Goal: Task Accomplishment & Management: Manage account settings

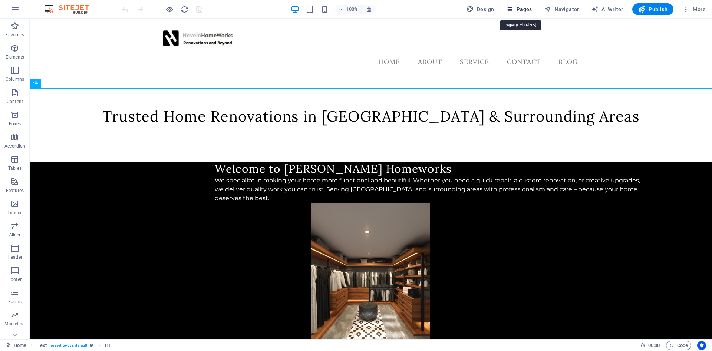
click at [526, 13] on button "Pages" at bounding box center [519, 9] width 32 height 12
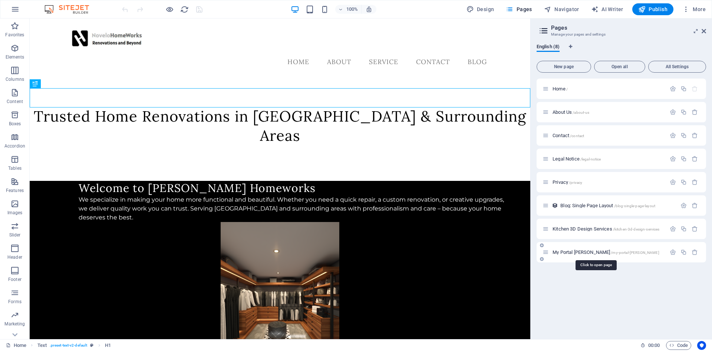
click at [582, 254] on span "My Portal [PERSON_NAME] /my-portal-[PERSON_NAME]" at bounding box center [606, 253] width 107 height 6
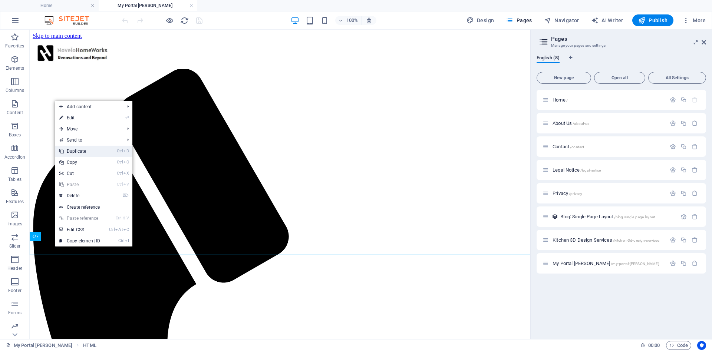
click at [93, 152] on link "Ctrl D Duplicate" at bounding box center [80, 151] width 50 height 11
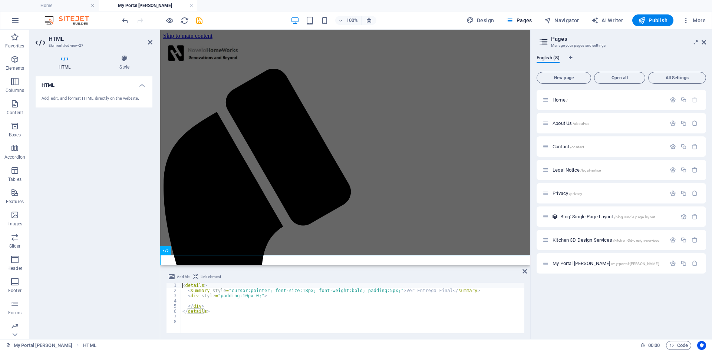
click at [207, 302] on div "< details > < summary style = "cursor:pointer; font-size:18px; font-weight:bold…" at bounding box center [352, 313] width 343 height 61
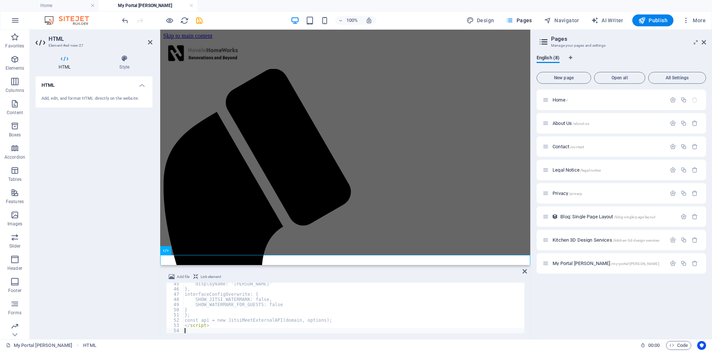
scroll to position [230, 0]
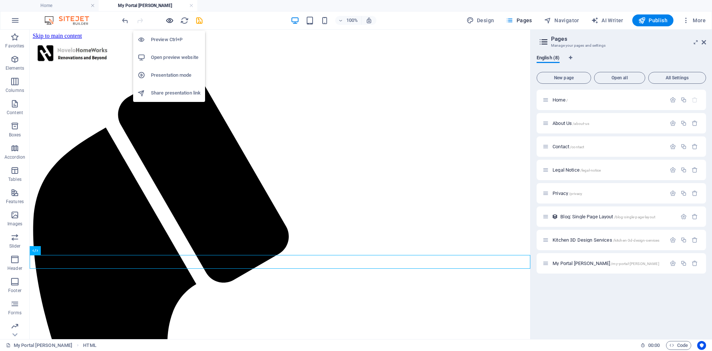
click at [172, 22] on icon "button" at bounding box center [169, 20] width 9 height 9
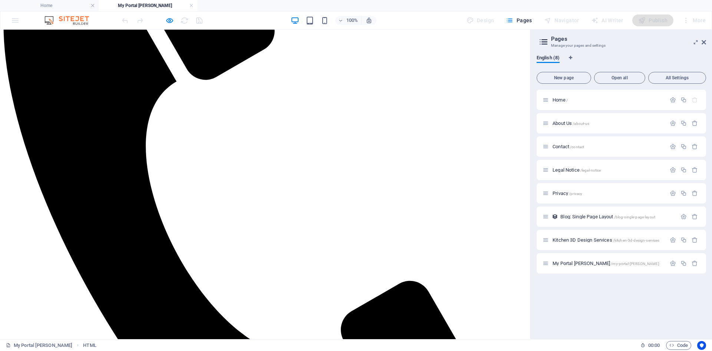
scroll to position [219, 0]
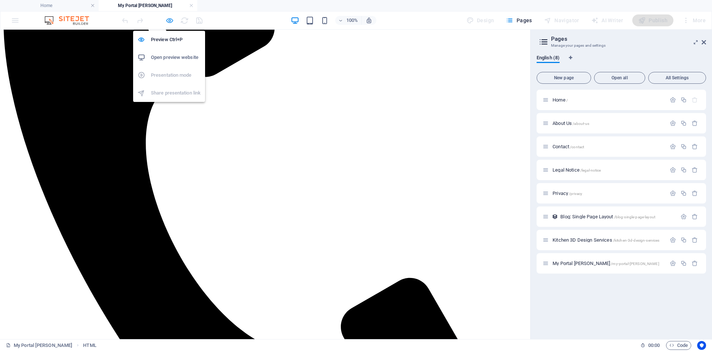
click at [168, 21] on icon "button" at bounding box center [169, 20] width 9 height 9
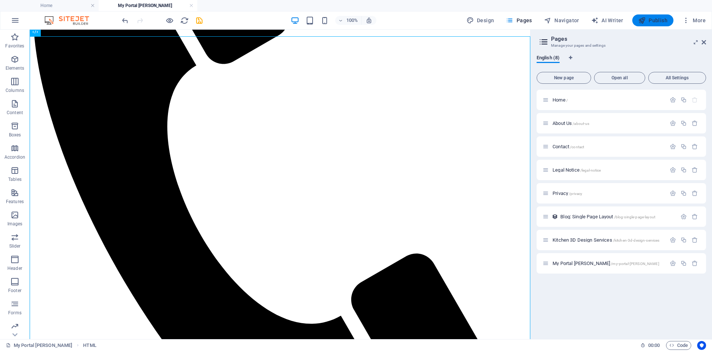
click at [655, 19] on span "Publish" at bounding box center [652, 20] width 29 height 7
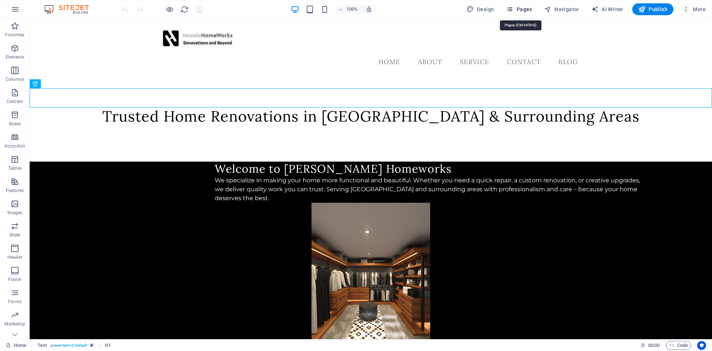
click at [513, 7] on icon "button" at bounding box center [509, 9] width 7 height 7
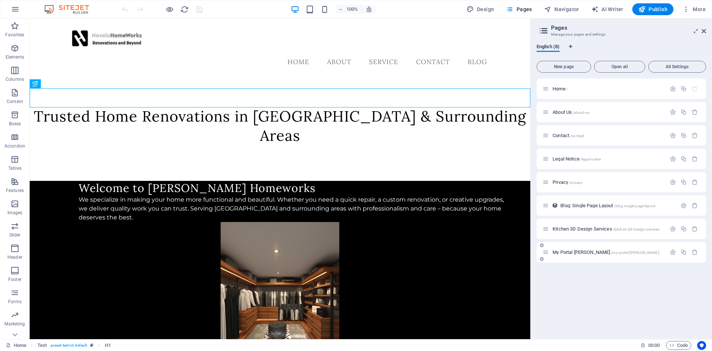
click at [562, 252] on span "My Portal [PERSON_NAME] /my-portal-[PERSON_NAME]" at bounding box center [606, 253] width 107 height 6
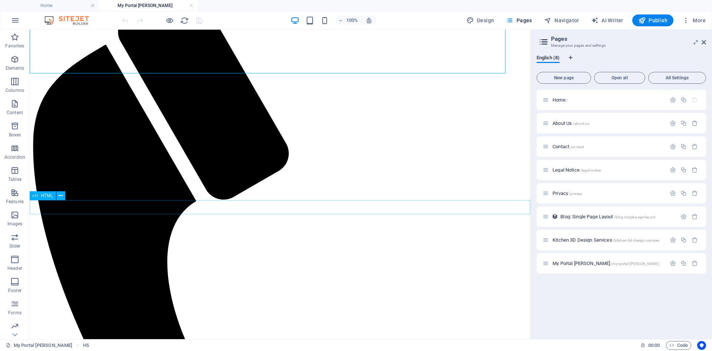
scroll to position [137, 0]
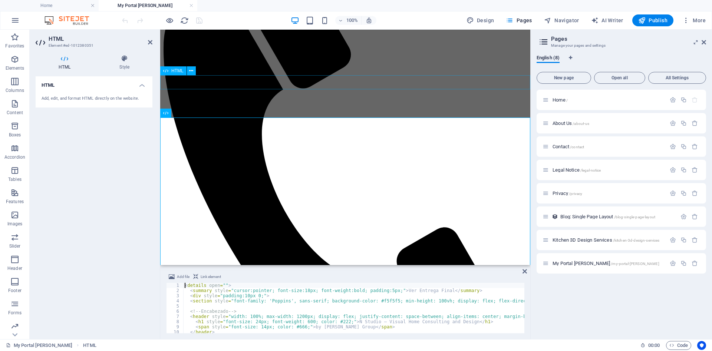
drag, startPoint x: 406, startPoint y: 296, endPoint x: 277, endPoint y: 81, distance: 250.3
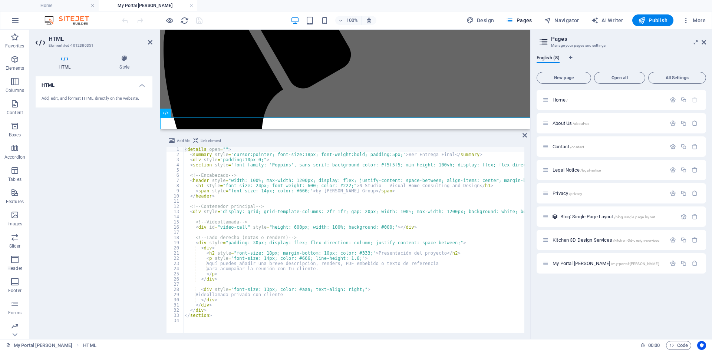
scroll to position [340, 0]
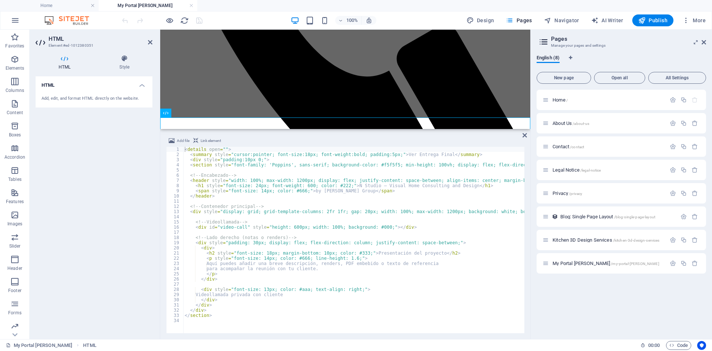
click at [405, 78] on div "Drag here to replace the existing content. Press “Ctrl” if you want to create a…" at bounding box center [345, 79] width 370 height 99
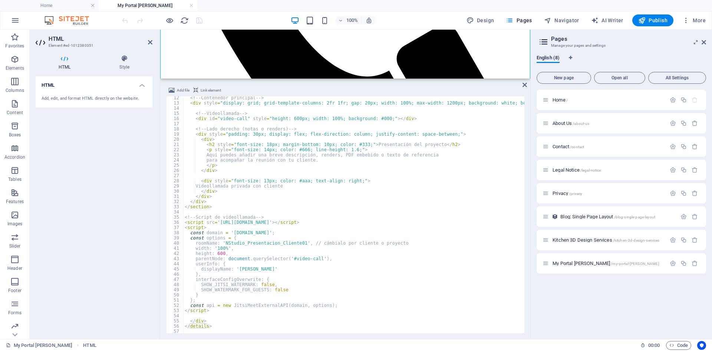
scroll to position [63, 0]
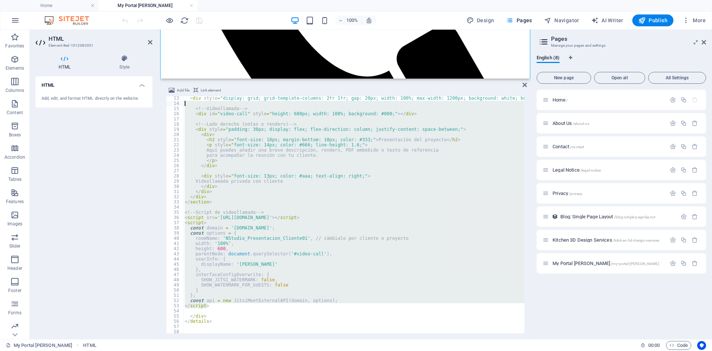
drag, startPoint x: 214, startPoint y: 307, endPoint x: 177, endPoint y: 102, distance: 208.7
click at [183, 102] on div "< div style = "display: grid; grid-template-columns: 2fr 1fr; gap: 20px; width:…" at bounding box center [353, 214] width 341 height 237
type textarea "<!-- Videollamada -->"
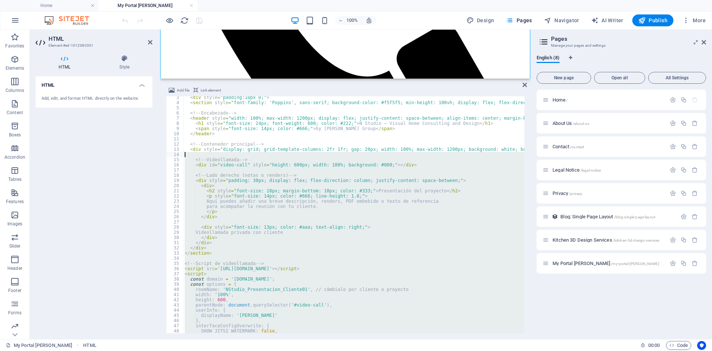
scroll to position [0, 0]
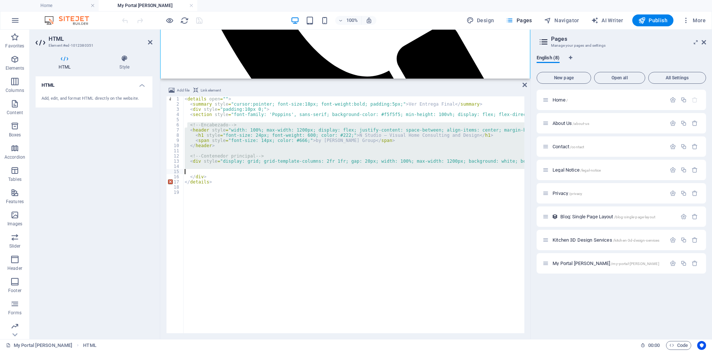
drag, startPoint x: 188, startPoint y: 125, endPoint x: 243, endPoint y: 169, distance: 70.2
click at [243, 169] on div "< details open = "" > < summary style = "cursor:pointer; font-size:18px; font-w…" at bounding box center [440, 219] width 515 height 247
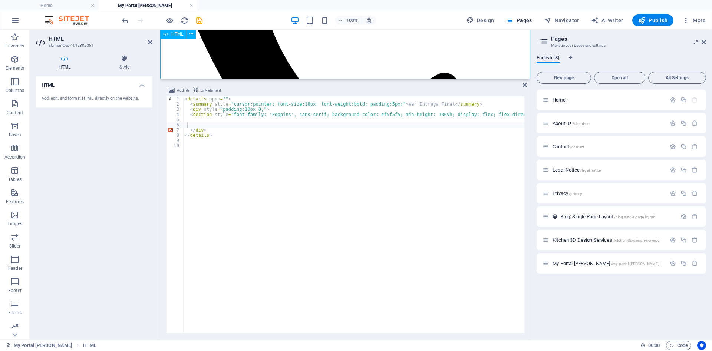
scroll to position [251, 0]
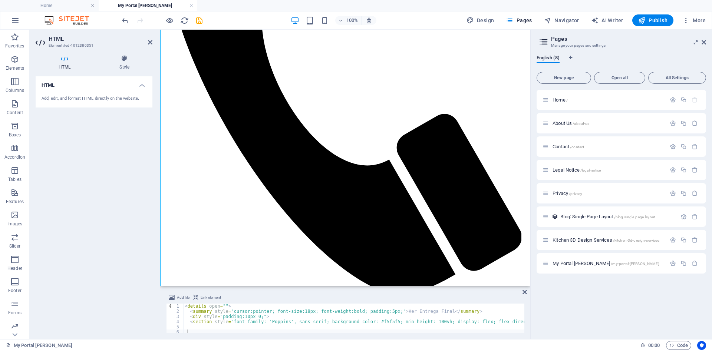
drag, startPoint x: 204, startPoint y: 79, endPoint x: 225, endPoint y: 299, distance: 220.5
click at [225, 299] on div "Drag here to replace the existing content. Press “Ctrl” if you want to create a…" at bounding box center [345, 185] width 370 height 310
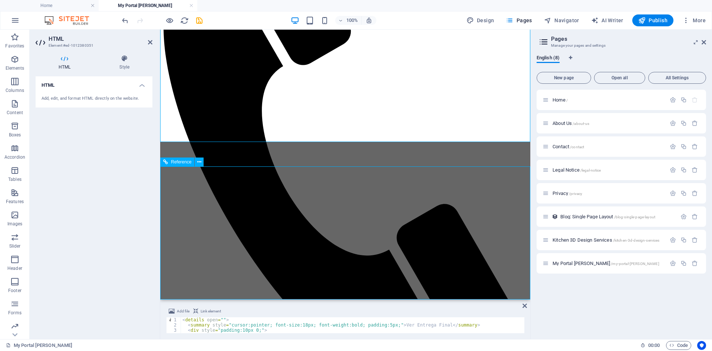
scroll to position [160, 0]
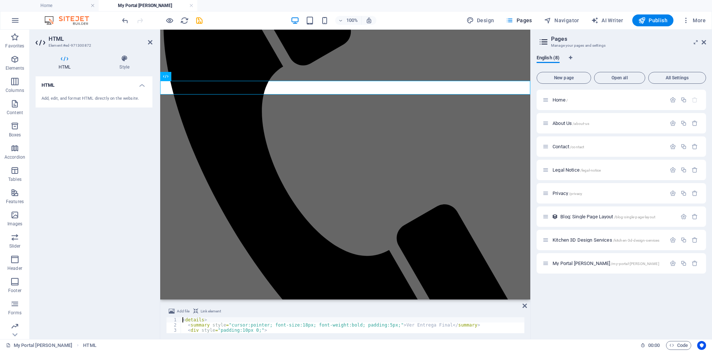
click at [93, 94] on div "Add, edit, and format HTML directly on the website." at bounding box center [94, 99] width 117 height 18
drag, startPoint x: 397, startPoint y: 330, endPoint x: 237, endPoint y: 159, distance: 233.8
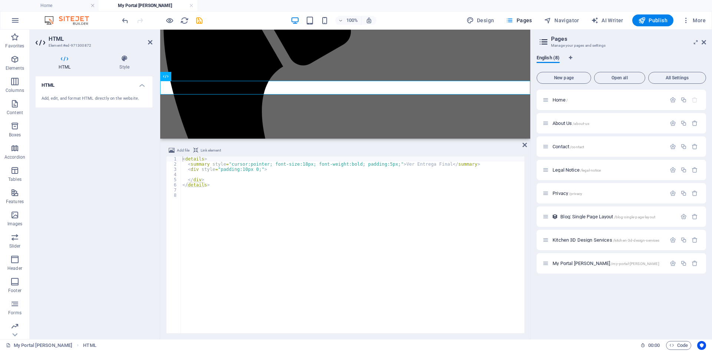
drag, startPoint x: 268, startPoint y: 300, endPoint x: 267, endPoint y: 167, distance: 132.8
click at [267, 139] on div "H5 HTML HTML H2 HTML HTML Reference Separator Reference" at bounding box center [345, 84] width 370 height 109
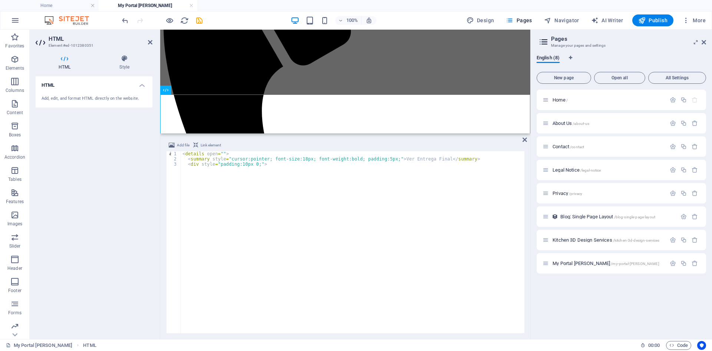
drag, startPoint x: 264, startPoint y: 305, endPoint x: 286, endPoint y: 134, distance: 173.1
click at [286, 134] on div "Drag here to replace the existing content. Press “Ctrl” if you want to create a…" at bounding box center [345, 82] width 370 height 104
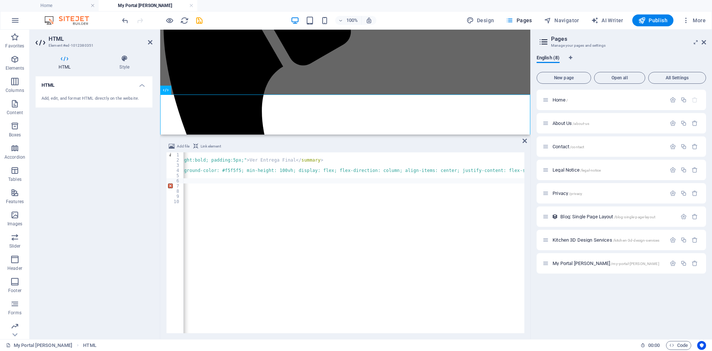
scroll to position [0, 0]
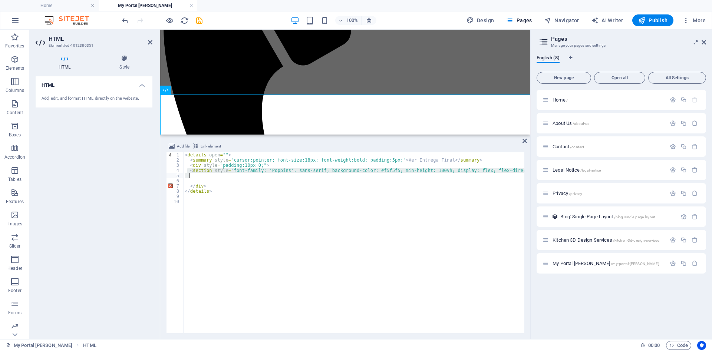
drag, startPoint x: 188, startPoint y: 169, endPoint x: 208, endPoint y: 177, distance: 20.5
click at [208, 177] on div "< details open = "" > < summary style = "cursor:pointer; font-size:18px; font-w…" at bounding box center [440, 247] width 515 height 191
type textarea "<section style="font-family: 'Poppins', sans-serif; background-color: #f5f5f5; …"
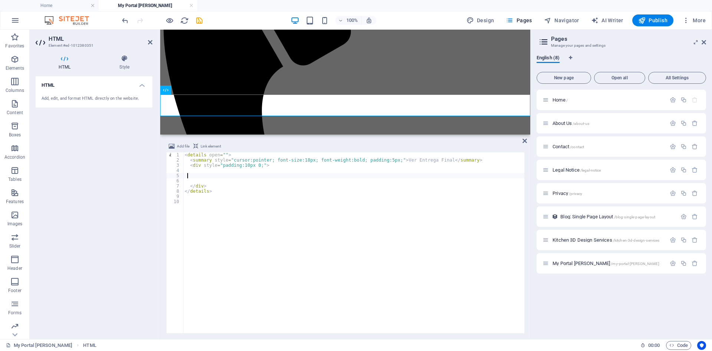
click at [194, 177] on div "< details open = "" > < summary style = "cursor:pointer; font-size:18px; font-w…" at bounding box center [353, 247] width 341 height 191
paste textarea
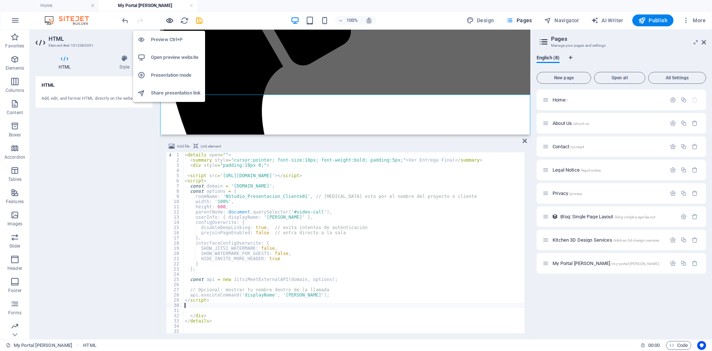
click at [172, 21] on icon "button" at bounding box center [169, 20] width 9 height 9
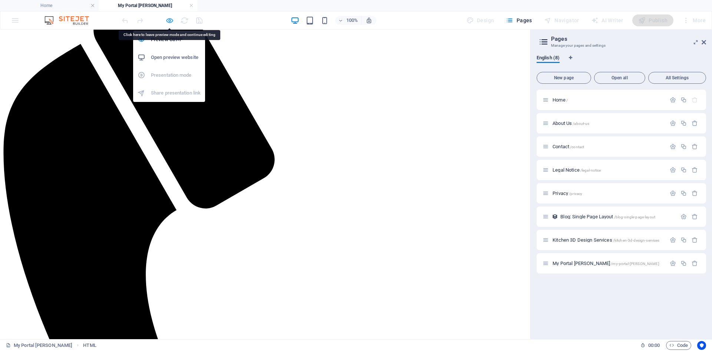
click at [171, 20] on icon "button" at bounding box center [169, 20] width 9 height 9
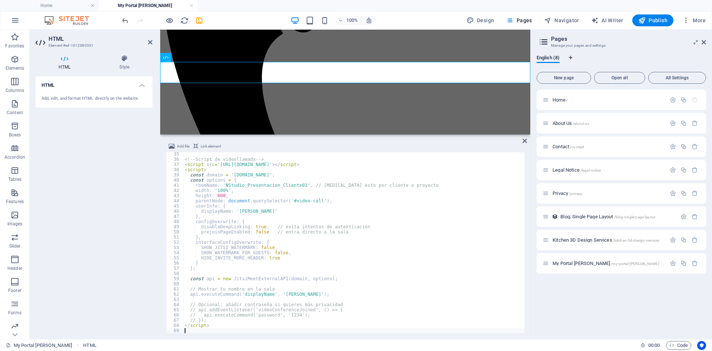
scroll to position [177, 0]
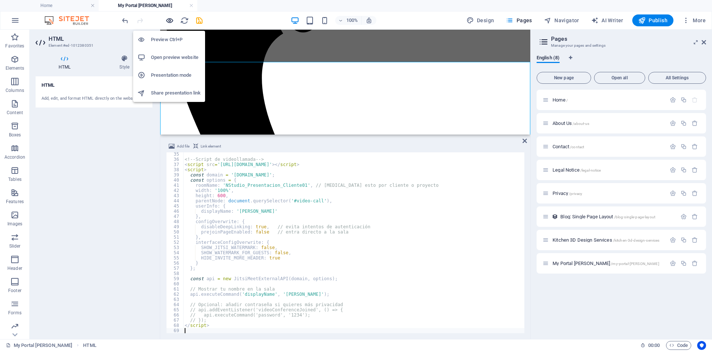
click at [168, 20] on icon "button" at bounding box center [169, 20] width 9 height 9
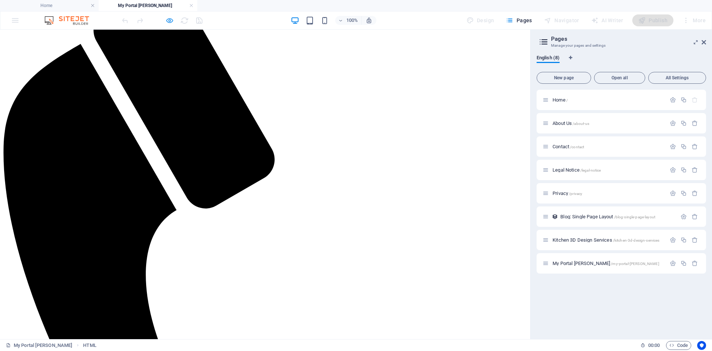
click at [170, 17] on icon "button" at bounding box center [169, 20] width 9 height 9
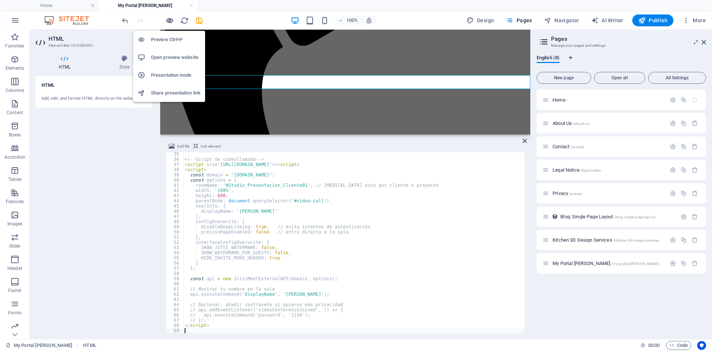
scroll to position [177, 0]
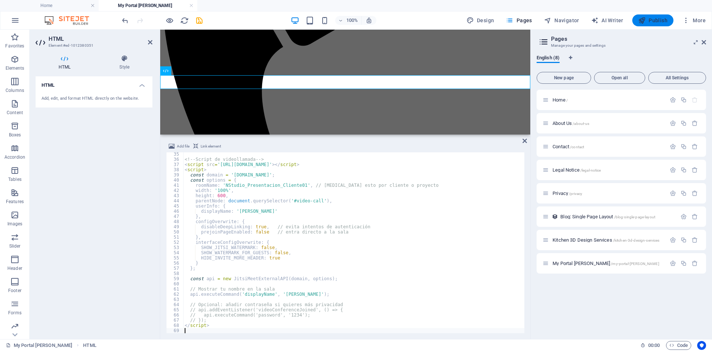
click at [660, 18] on span "Publish" at bounding box center [652, 20] width 29 height 7
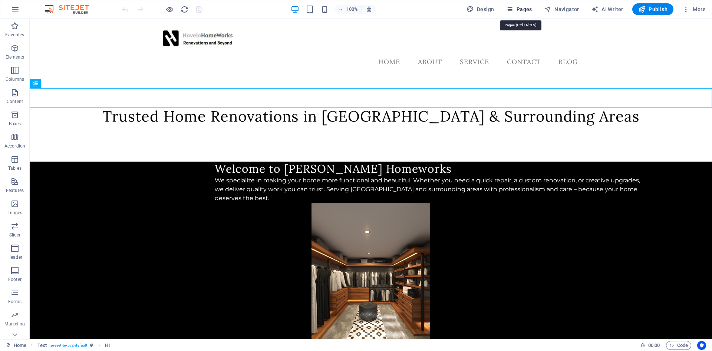
click at [524, 7] on span "Pages" at bounding box center [519, 9] width 26 height 7
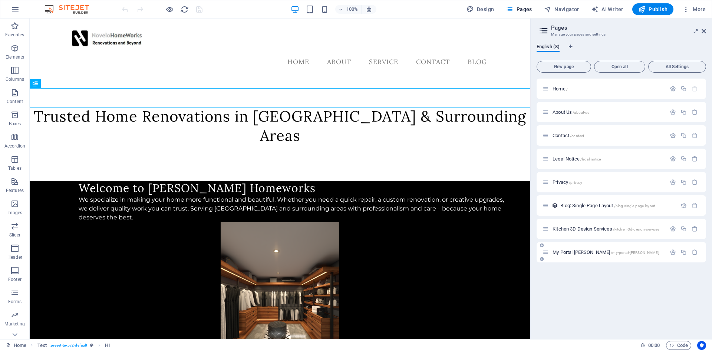
click at [565, 249] on div "My Portal [PERSON_NAME] /my-portal-[PERSON_NAME]" at bounding box center [604, 252] width 123 height 9
click at [564, 252] on span "My Portal [PERSON_NAME] /my-portal-[PERSON_NAME]" at bounding box center [606, 253] width 107 height 6
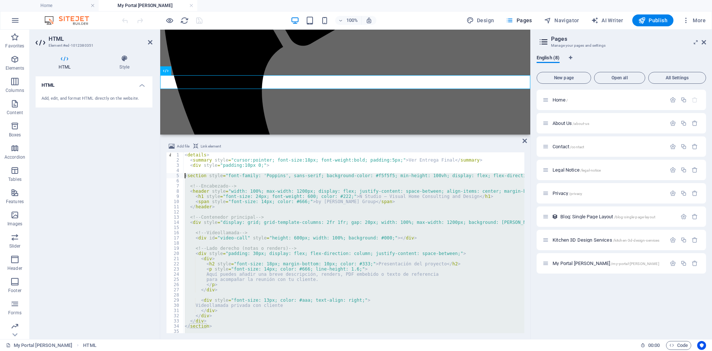
drag, startPoint x: 222, startPoint y: 298, endPoint x: 172, endPoint y: 176, distance: 131.6
click at [183, 176] on div "< details > < summary style = "cursor:pointer; font-size:18px; font-weight:bold…" at bounding box center [353, 242] width 341 height 181
type textarea "<section style="font-family: 'Poppins', sans-serif; background-color: #f5f5f5; …"
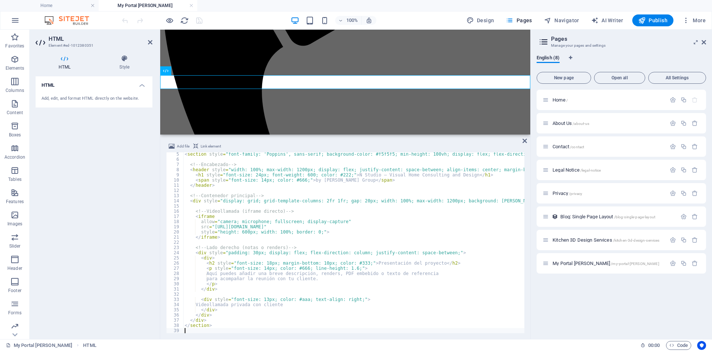
scroll to position [22, 0]
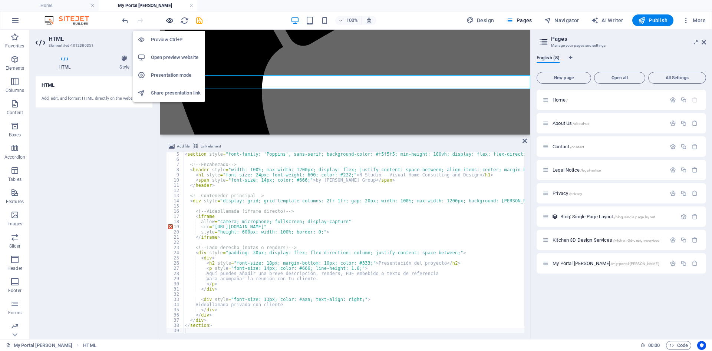
click at [171, 19] on icon "button" at bounding box center [169, 20] width 9 height 9
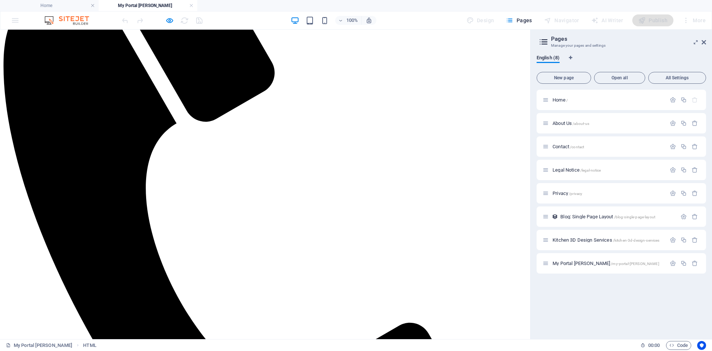
scroll to position [201, 0]
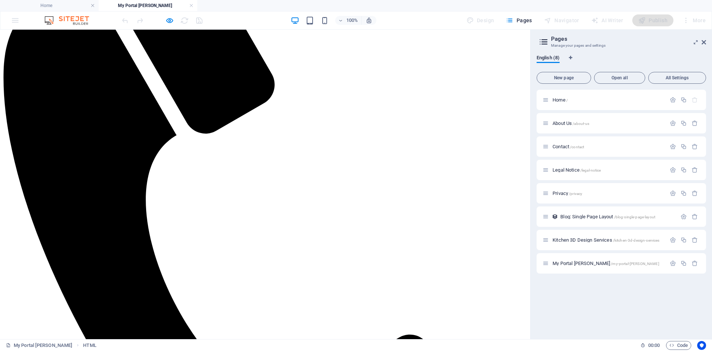
scroll to position [180, 0]
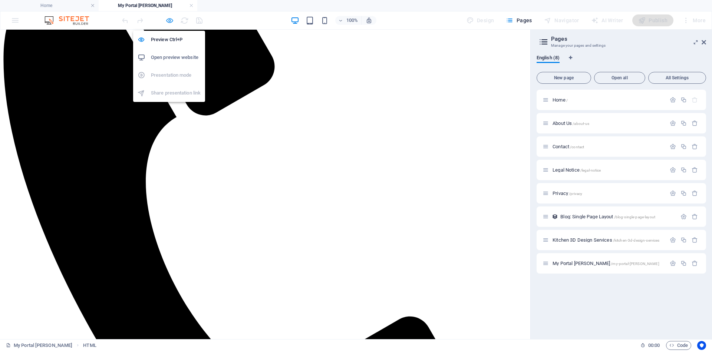
click at [172, 22] on icon "button" at bounding box center [169, 20] width 9 height 9
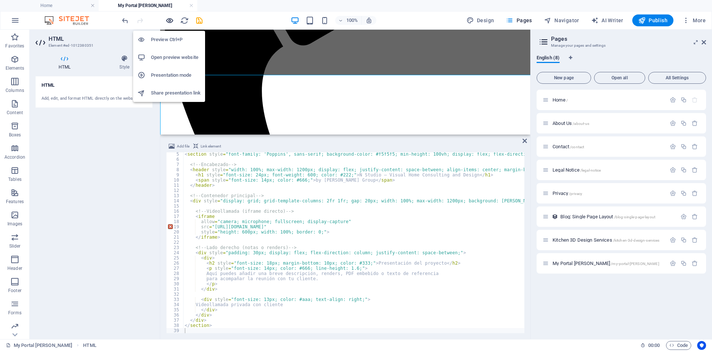
scroll to position [22, 0]
click at [172, 20] on icon "button" at bounding box center [169, 20] width 9 height 9
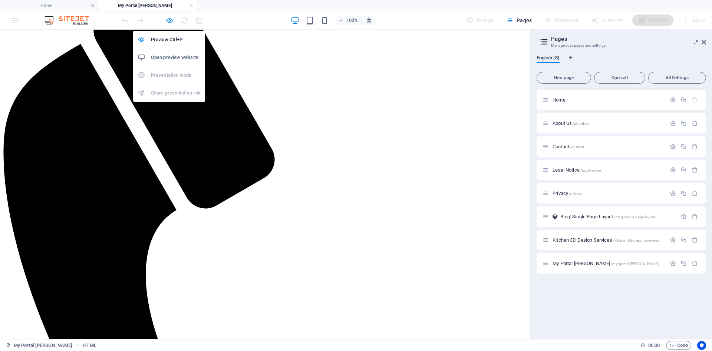
click at [168, 20] on icon "button" at bounding box center [169, 20] width 9 height 9
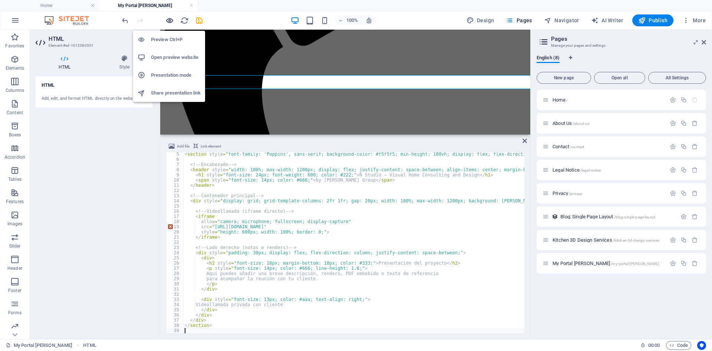
scroll to position [22, 0]
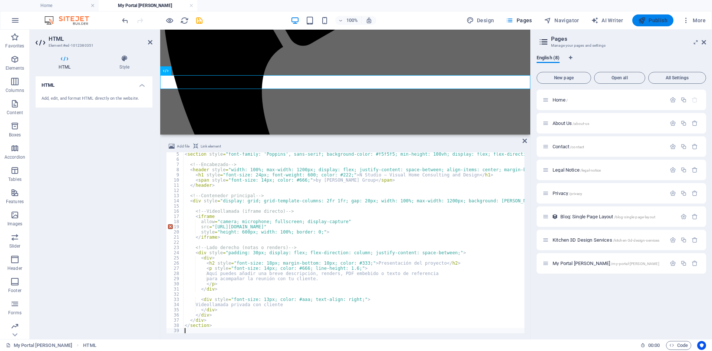
click at [643, 20] on icon "button" at bounding box center [641, 20] width 7 height 7
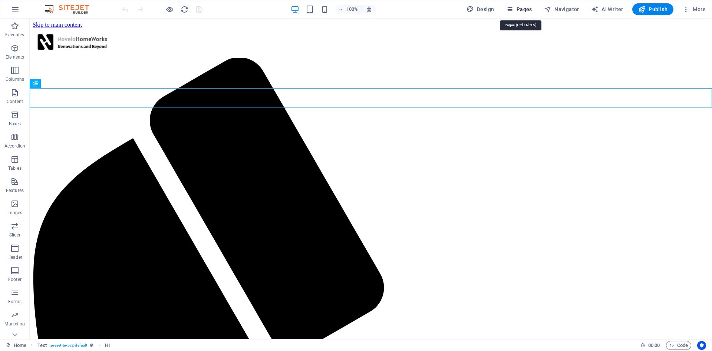
click at [532, 10] on span "Pages" at bounding box center [519, 9] width 26 height 7
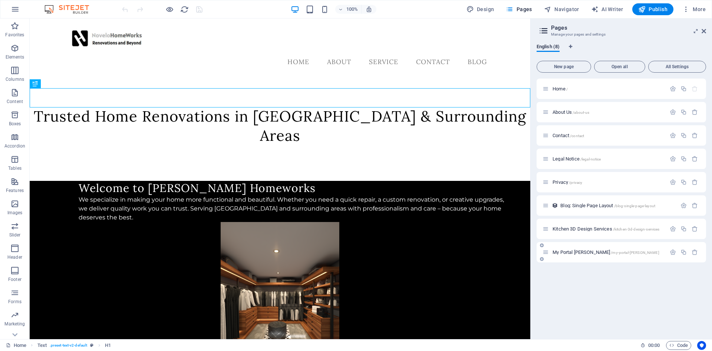
click at [579, 255] on div "My Portal [PERSON_NAME] /my-portal-[PERSON_NAME]" at bounding box center [604, 252] width 123 height 9
click at [577, 252] on span "My Portal [PERSON_NAME] /my-portal-[PERSON_NAME]" at bounding box center [606, 253] width 107 height 6
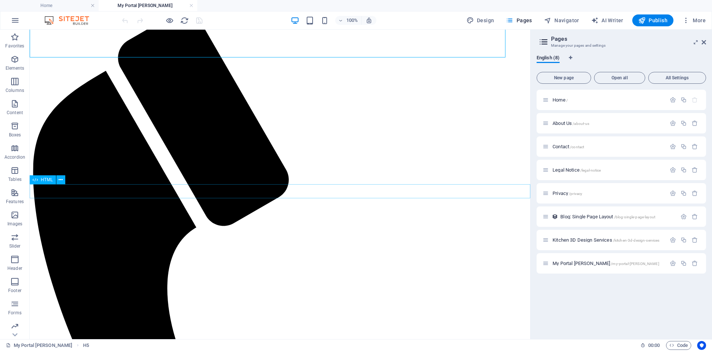
scroll to position [87, 0]
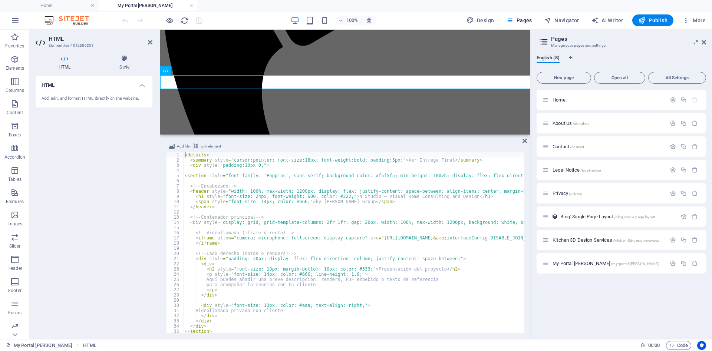
scroll to position [32, 0]
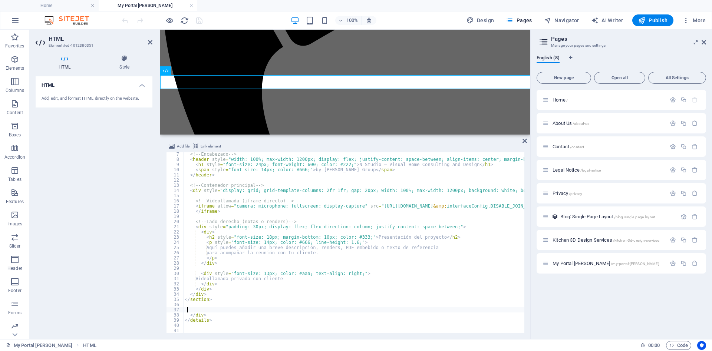
click at [221, 307] on div "<!-- Encabezado --> < header style = "width: 100%; max-width: 1200px; display: …" at bounding box center [511, 247] width 657 height 191
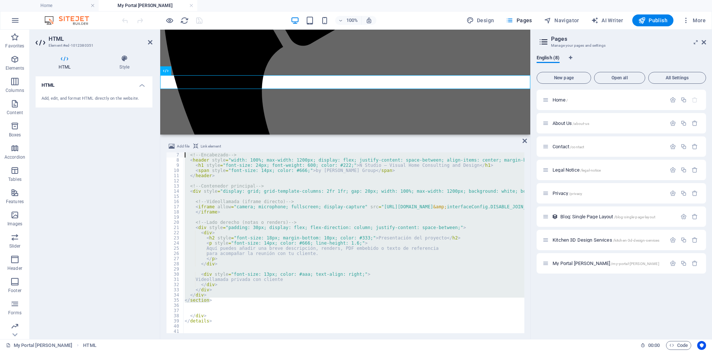
scroll to position [0, 0]
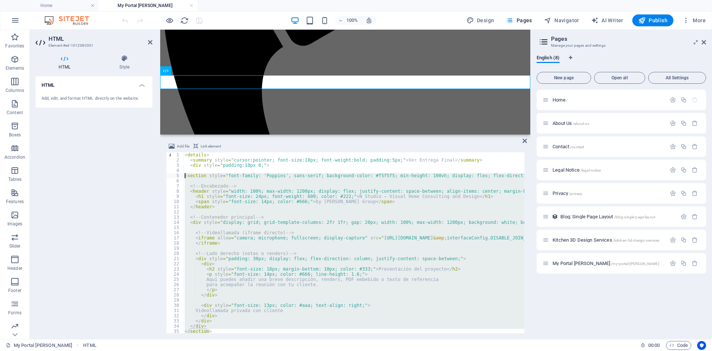
drag, startPoint x: 220, startPoint y: 302, endPoint x: 168, endPoint y: 176, distance: 136.2
click at [183, 176] on div "< details > < summary style = "cursor:pointer; font-size:18px; font-weight:bold…" at bounding box center [353, 242] width 341 height 181
type textarea "<section style="font-family: 'Poppins', sans-serif; background-color: #f5f5f5; …"
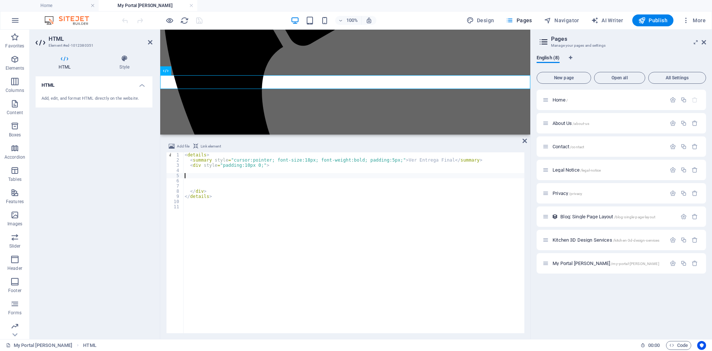
type textarea "<iframe allow="camera; microphone; fullscreen; display-capture; autoplay" src="…"
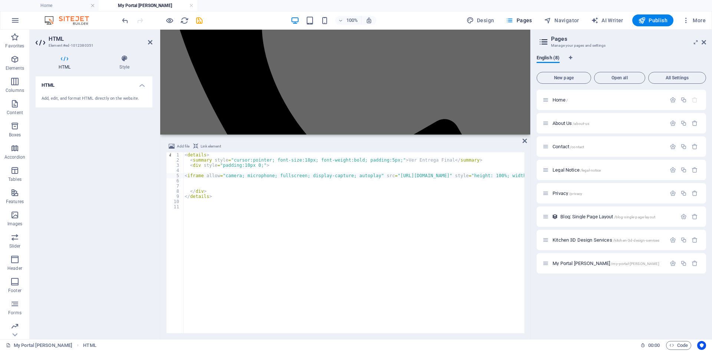
click at [137, 166] on div "HTML Add, edit, and format HTML directly on the website." at bounding box center [94, 204] width 117 height 257
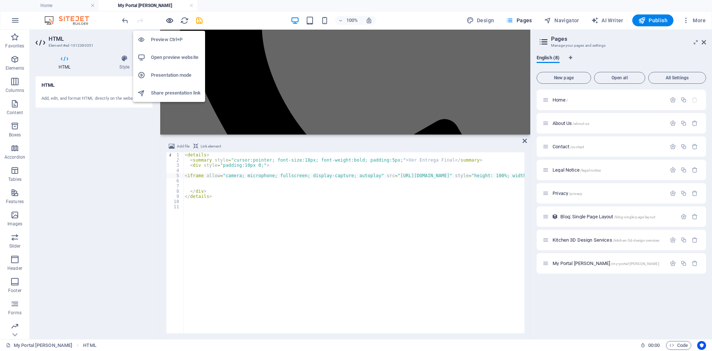
click at [168, 19] on icon "button" at bounding box center [169, 20] width 9 height 9
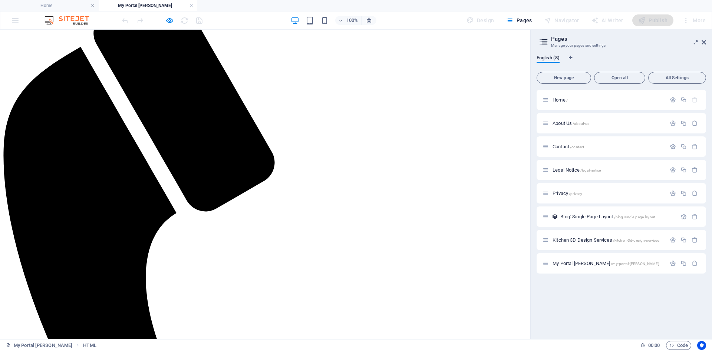
scroll to position [78, 0]
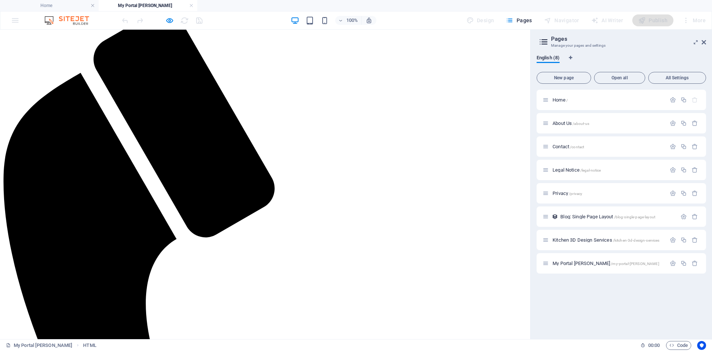
scroll to position [58, 0]
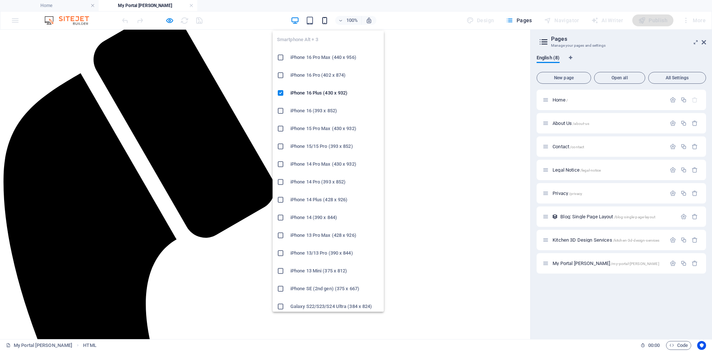
click at [325, 21] on icon "button" at bounding box center [324, 20] width 9 height 9
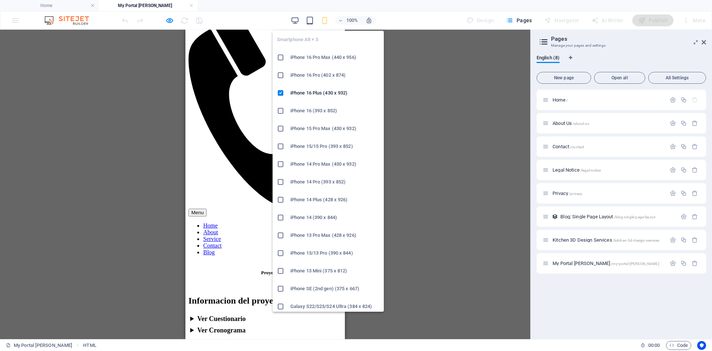
scroll to position [54, 0]
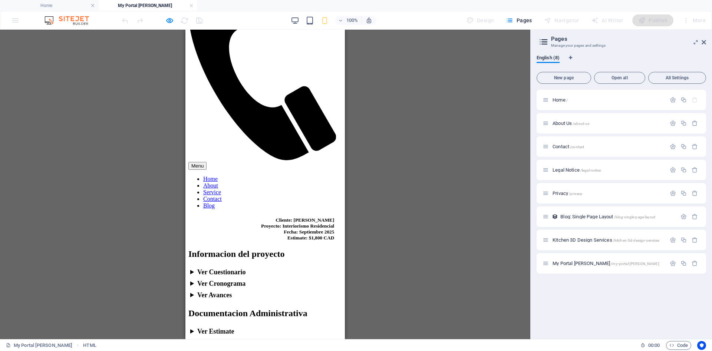
scroll to position [107, 0]
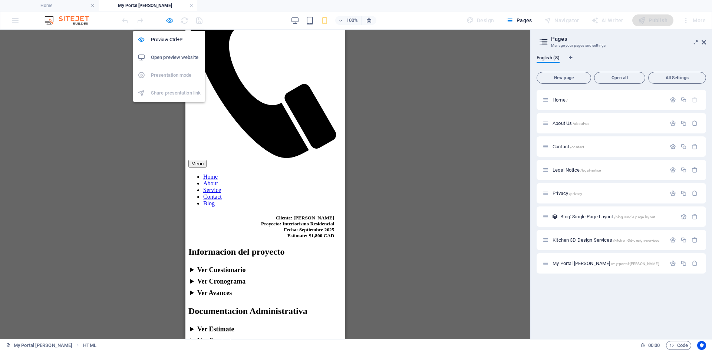
click at [172, 22] on icon "button" at bounding box center [169, 20] width 9 height 9
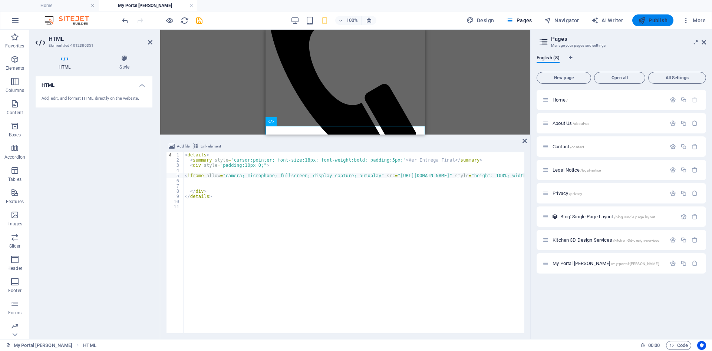
click at [660, 24] on button "Publish" at bounding box center [652, 20] width 41 height 12
